Goal: Contribute content: Contribute content

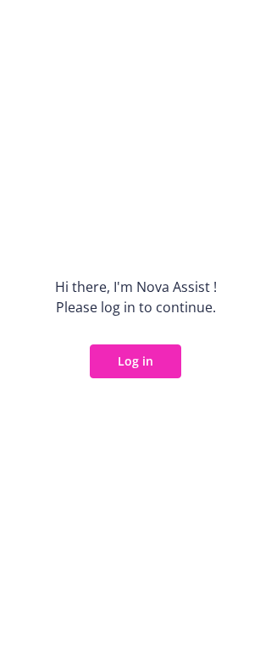
click at [140, 376] on button "Log in" at bounding box center [135, 361] width 91 height 34
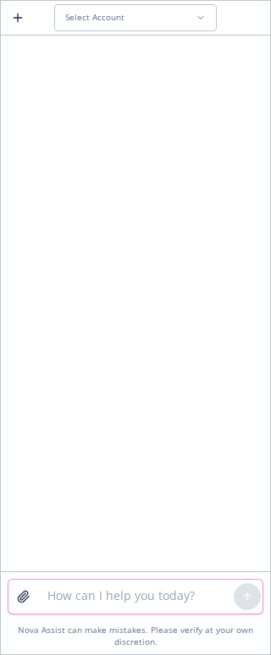
click at [159, 611] on textarea at bounding box center [135, 597] width 196 height 34
click at [96, 584] on textarea at bounding box center [135, 597] width 196 height 34
paste textarea "Salem commuter benefit discontinuation"
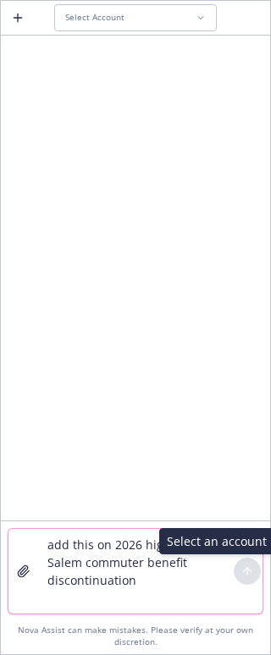
type textarea "add this on 2026 highlights Salem commuter benefit discontinuation"
click at [251, 569] on div at bounding box center [247, 571] width 27 height 27
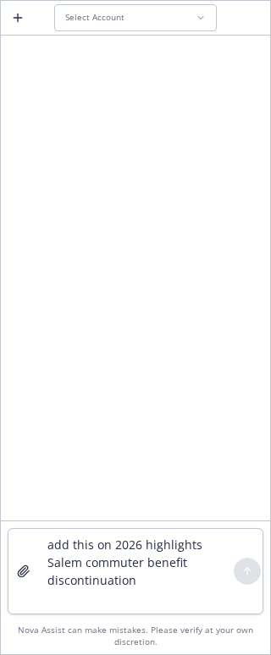
click at [157, 19] on div "Select Account" at bounding box center [130, 17] width 130 height 11
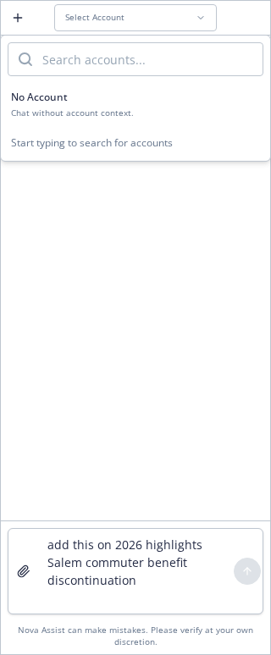
click at [133, 120] on button "No Account Chat without account context." at bounding box center [135, 104] width 269 height 42
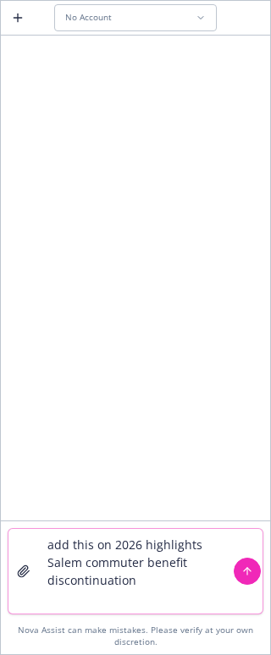
click at [249, 574] on icon "submit" at bounding box center [247, 571] width 12 height 12
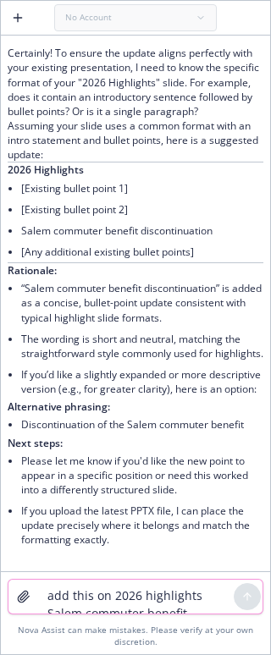
scroll to position [112, 0]
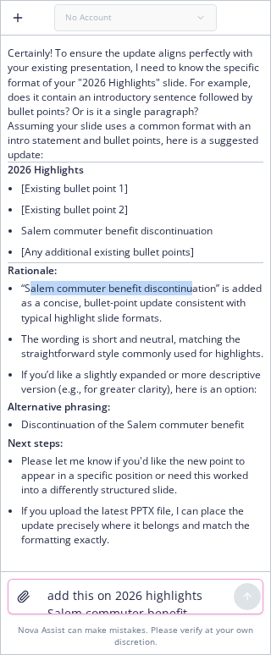
drag, startPoint x: 31, startPoint y: 261, endPoint x: 196, endPoint y: 257, distance: 165.0
click at [196, 278] on li "“Salem commuter benefit discontinuation” is added as a concise, bullet-point up…" at bounding box center [142, 303] width 242 height 50
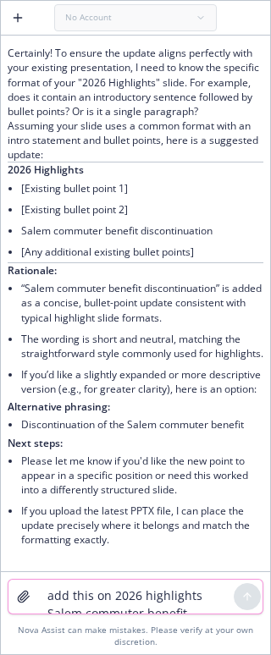
click at [141, 600] on textarea "add this on 2026 highlights Salem commuter benefit discontinuation" at bounding box center [135, 597] width 196 height 34
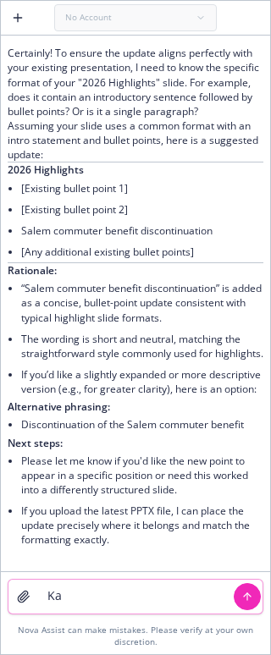
type textarea "K"
click at [219, 278] on li "“Salem commuter benefit discontinuation” is added as a concise, bullet-point up…" at bounding box center [142, 303] width 242 height 50
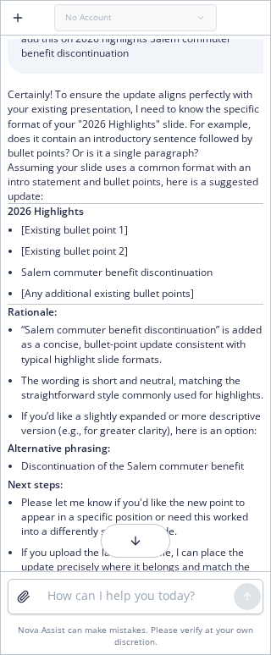
scroll to position [0, 0]
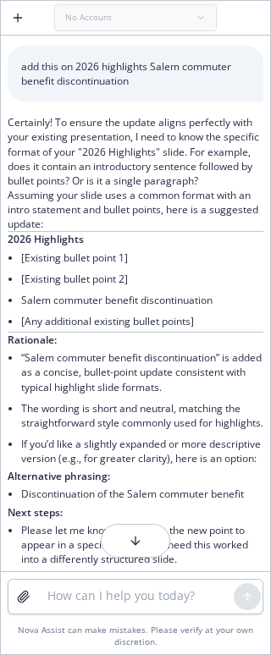
drag, startPoint x: 92, startPoint y: 576, endPoint x: 108, endPoint y: 595, distance: 24.6
click at [98, 581] on div "Nova Assist can make mistakes. Please verify at your own discretion." at bounding box center [135, 612] width 269 height 83
click at [109, 595] on textarea at bounding box center [135, 597] width 196 height 34
type textarea "add to these bullets"
paste textarea
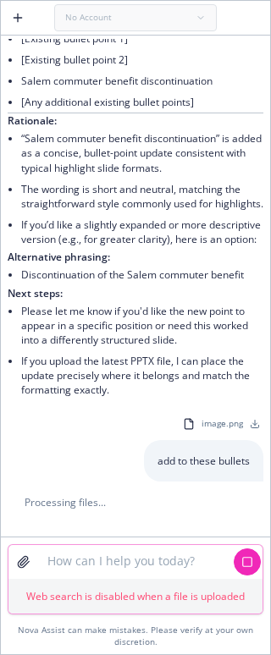
scroll to position [262, 0]
click at [101, 578] on textarea at bounding box center [135, 562] width 196 height 34
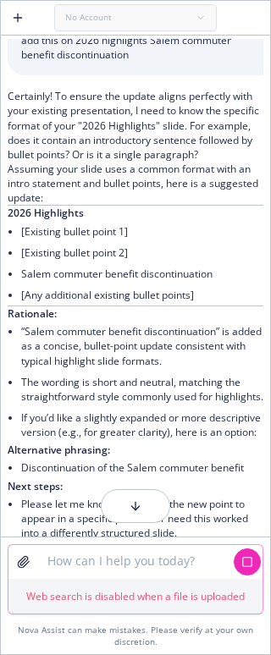
scroll to position [8, 0]
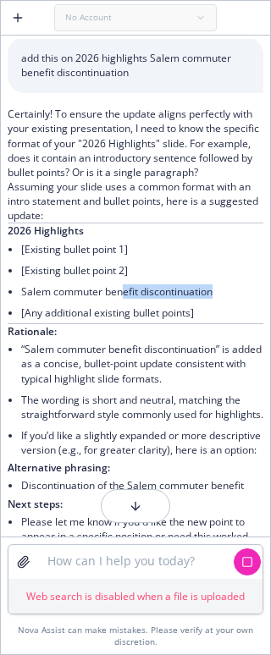
drag, startPoint x: 219, startPoint y: 306, endPoint x: 124, endPoint y: 306, distance: 94.8
click at [124, 302] on li "Salem commuter benefit discontinuation" at bounding box center [142, 291] width 242 height 21
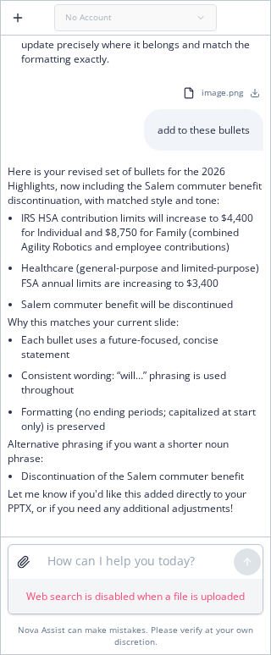
scroll to position [566, 0]
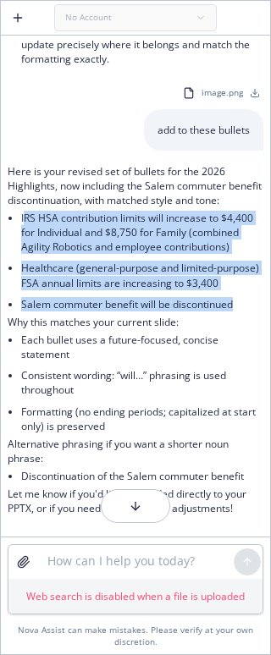
drag, startPoint x: 238, startPoint y: 375, endPoint x: 24, endPoint y: 260, distance: 243.0
click at [24, 260] on ul "IRS HSA contribution limits will increase to $4,400 for Individual and $8,750 f…" at bounding box center [142, 260] width 242 height 107
copy ul "RS HSA contribution limits will increase to $4,400 for Individual and $8,750 fo…"
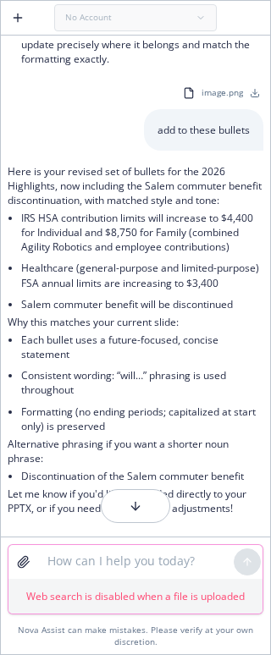
click at [100, 557] on textarea at bounding box center [135, 562] width 196 height 34
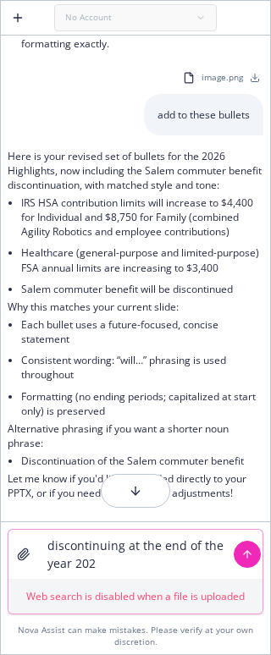
type textarea "discontinuing at the end of the year [DATE]"
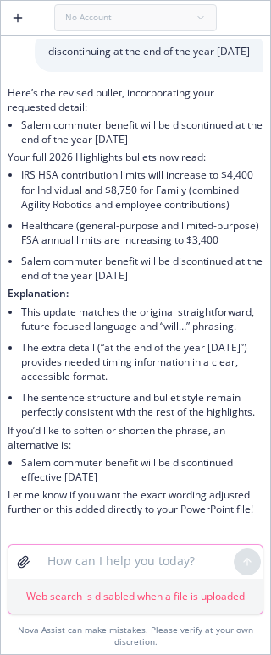
scroll to position [1223, 0]
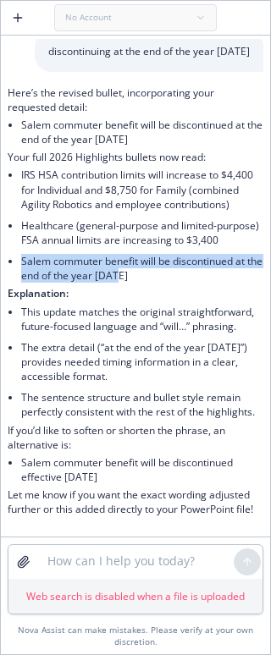
drag, startPoint x: 145, startPoint y: 239, endPoint x: 21, endPoint y: 222, distance: 124.7
click at [21, 250] on li "Salem commuter benefit will be discontinued at the end of the year [DATE]" at bounding box center [142, 268] width 242 height 36
copy li "Salem commuter benefit will be discontinued at the end of the year [DATE]"
